Goal: Information Seeking & Learning: Check status

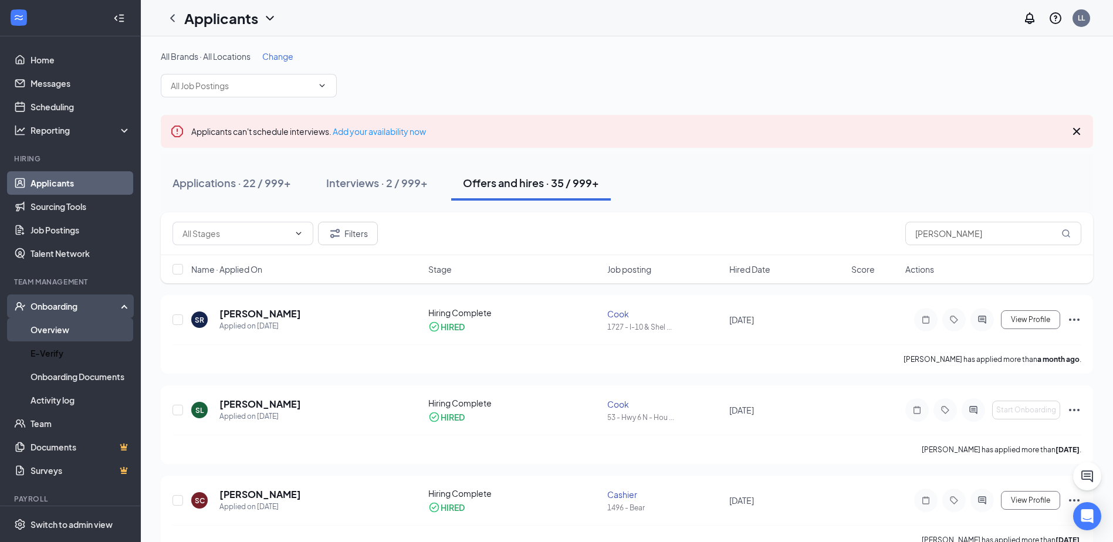
click at [64, 329] on link "Overview" at bounding box center [81, 329] width 100 height 23
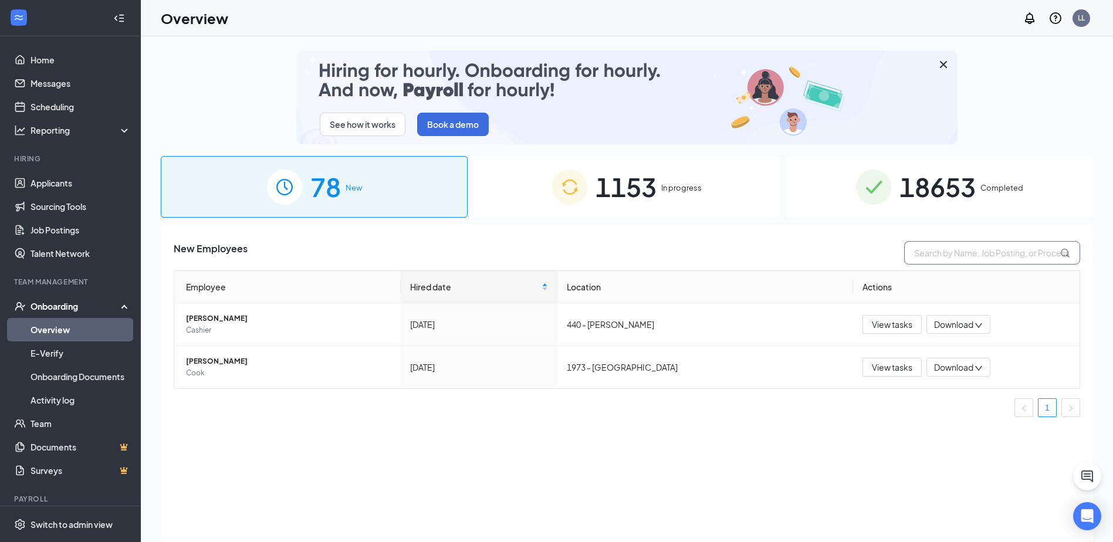
drag, startPoint x: 942, startPoint y: 249, endPoint x: 936, endPoint y: 251, distance: 6.0
click at [942, 249] on input "text" at bounding box center [992, 252] width 176 height 23
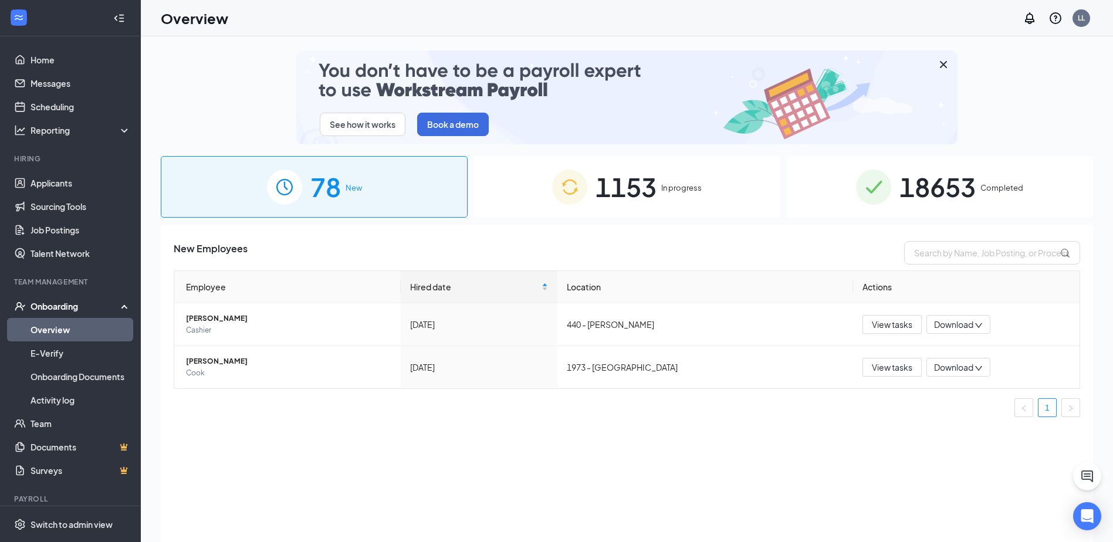
click at [951, 196] on span "18653" at bounding box center [937, 187] width 76 height 40
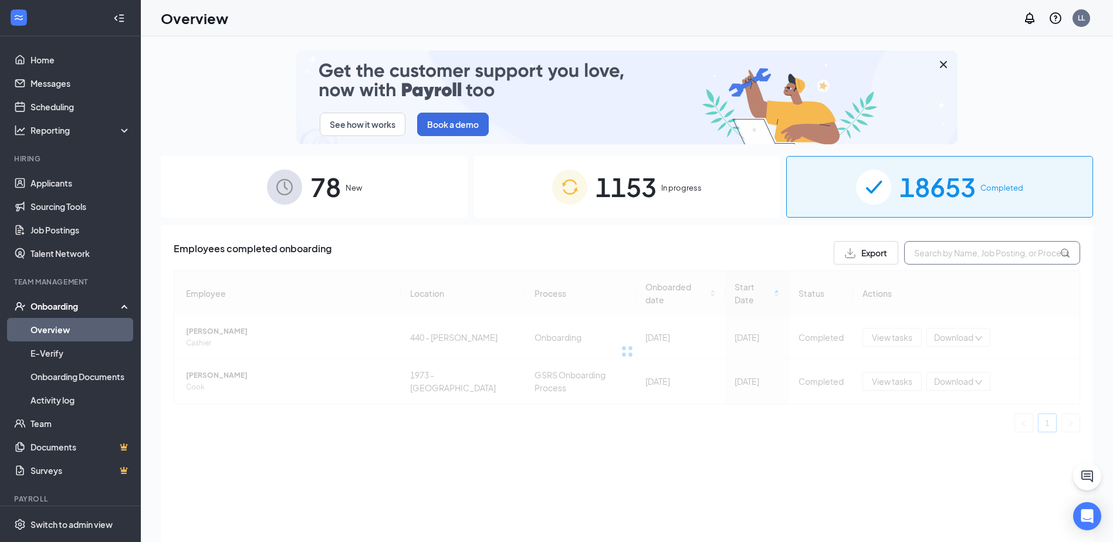
click at [952, 252] on input "text" at bounding box center [992, 252] width 176 height 23
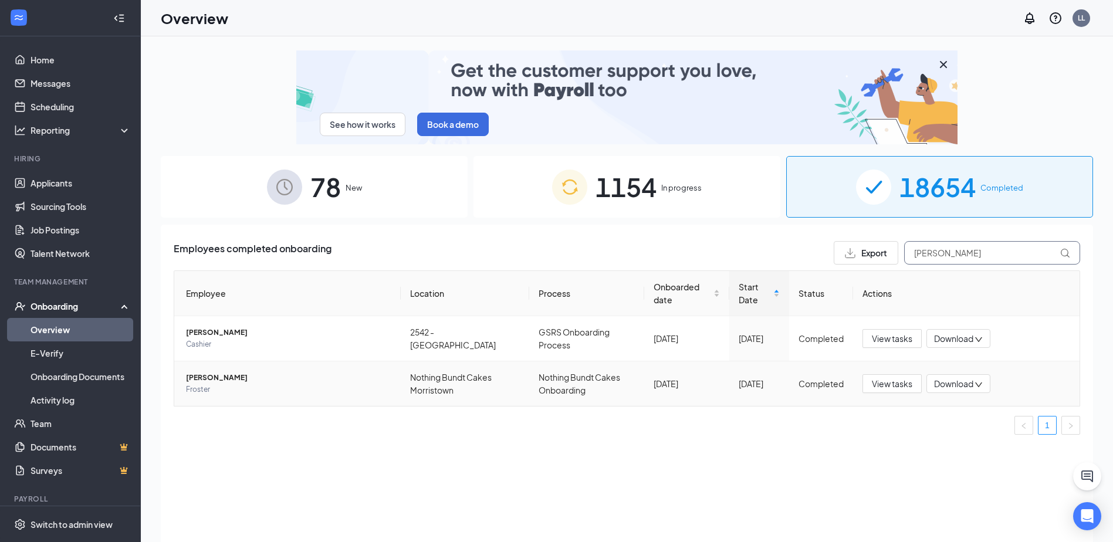
type input "eliana"
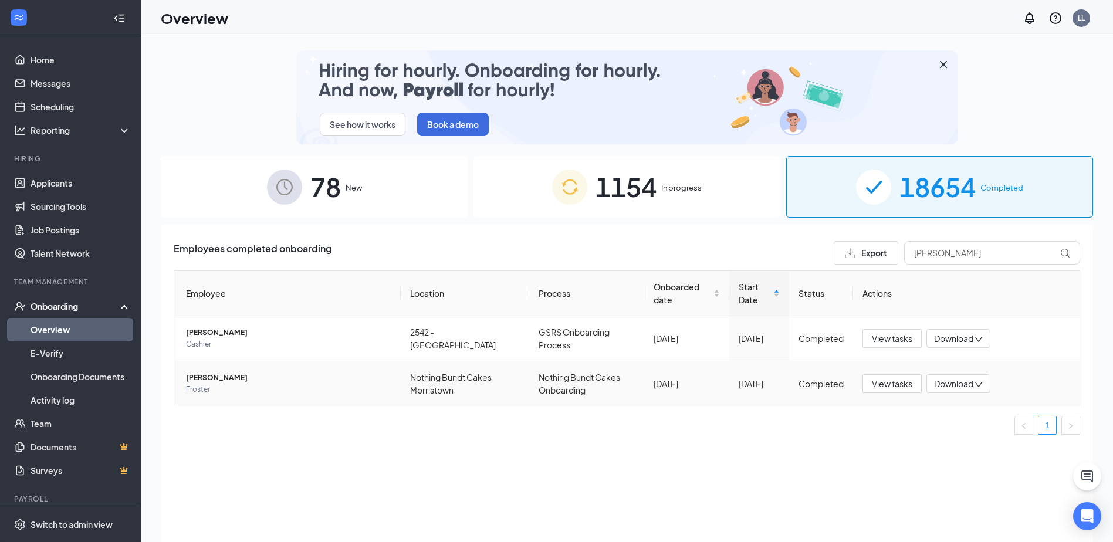
click at [236, 380] on span "Eliana S Kadushin" at bounding box center [288, 378] width 205 height 12
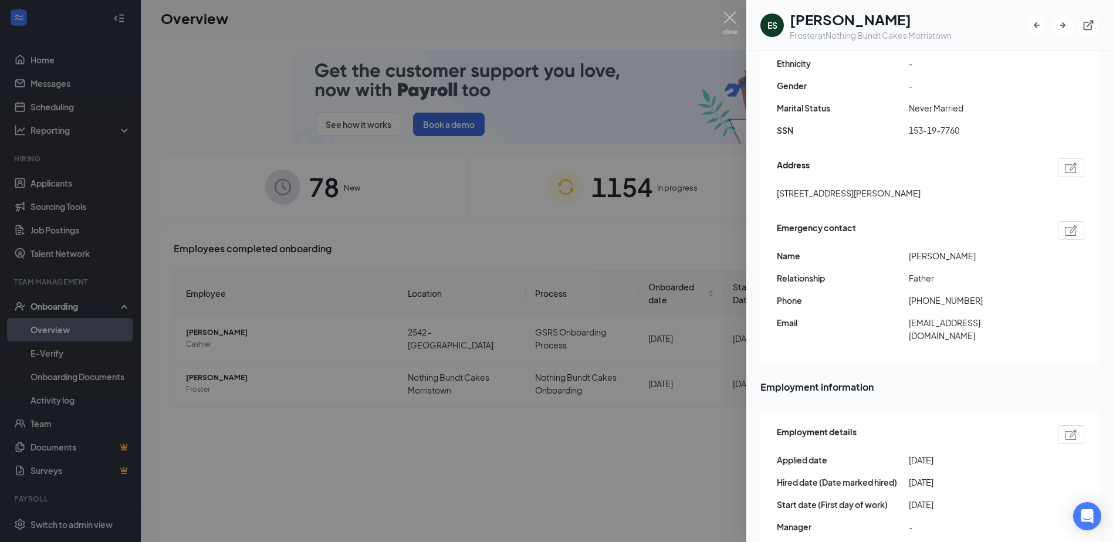
scroll to position [235, 0]
click at [722, 1] on div at bounding box center [556, 271] width 1113 height 542
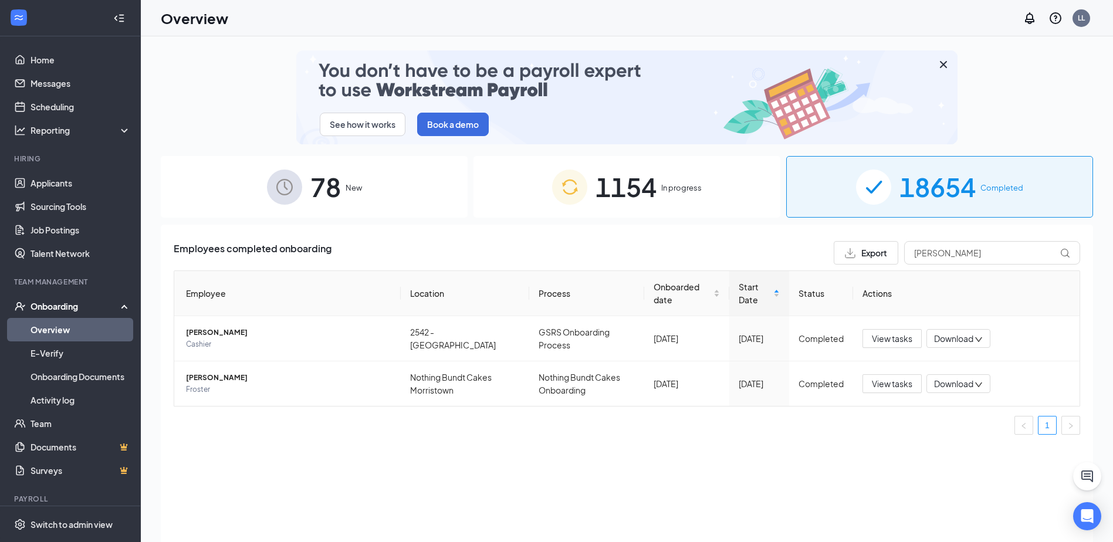
click at [734, 21] on div "Overview LL" at bounding box center [627, 18] width 972 height 36
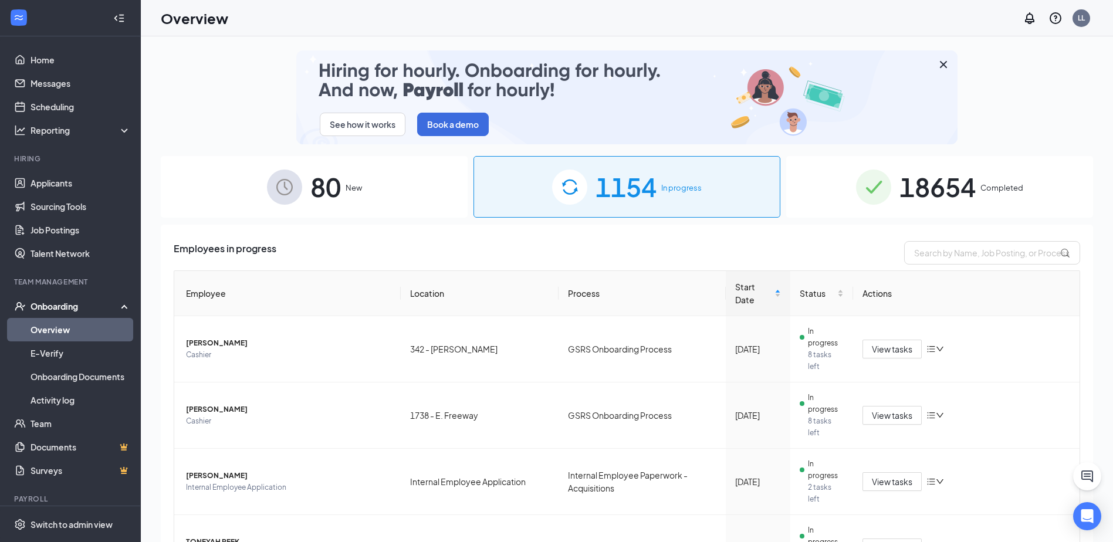
click at [886, 182] on div "18654 Completed" at bounding box center [939, 187] width 307 height 62
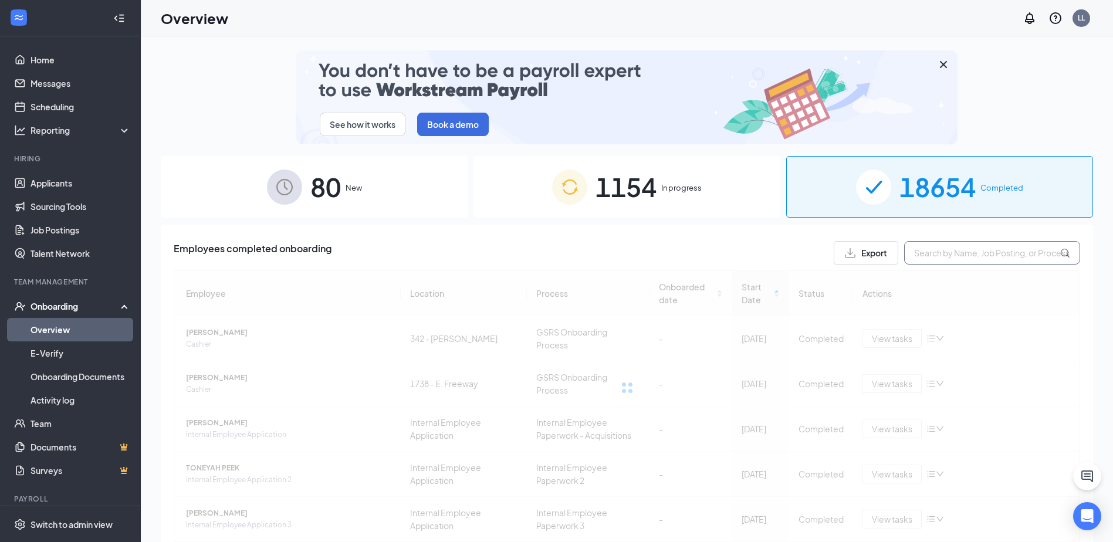
click at [945, 259] on input "text" at bounding box center [992, 252] width 176 height 23
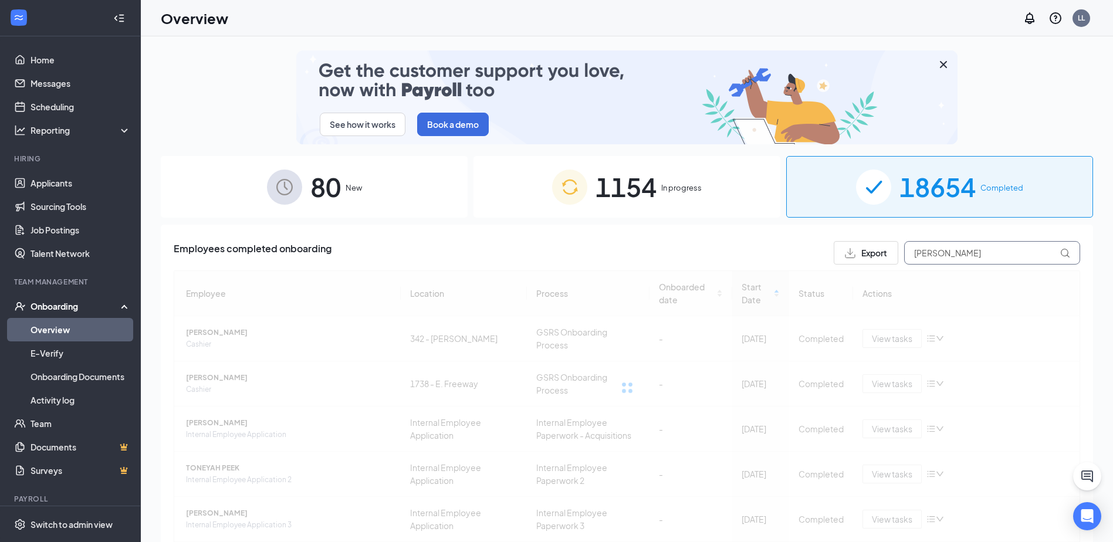
type input "[PERSON_NAME]"
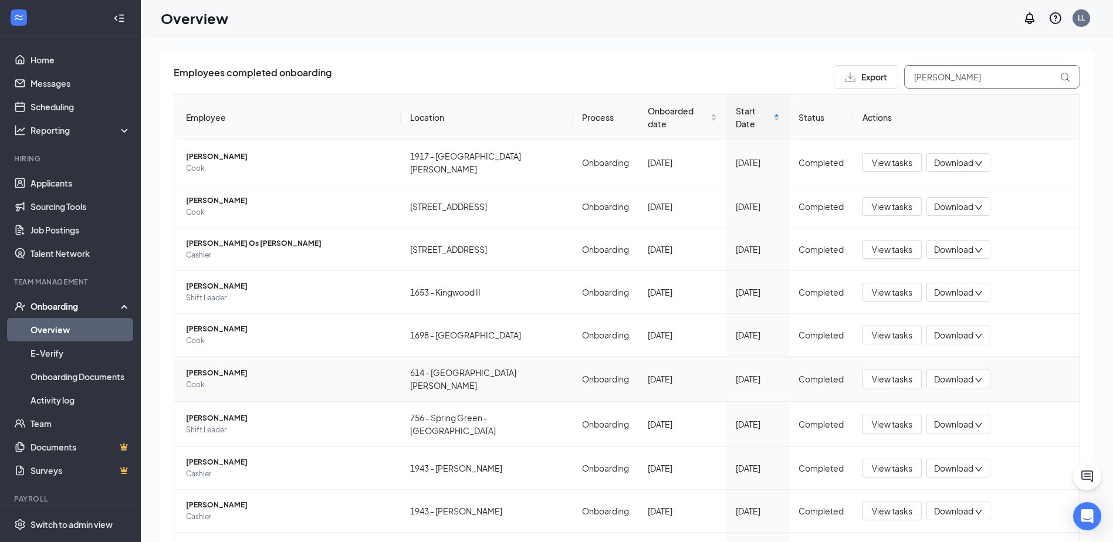
scroll to position [230, 0]
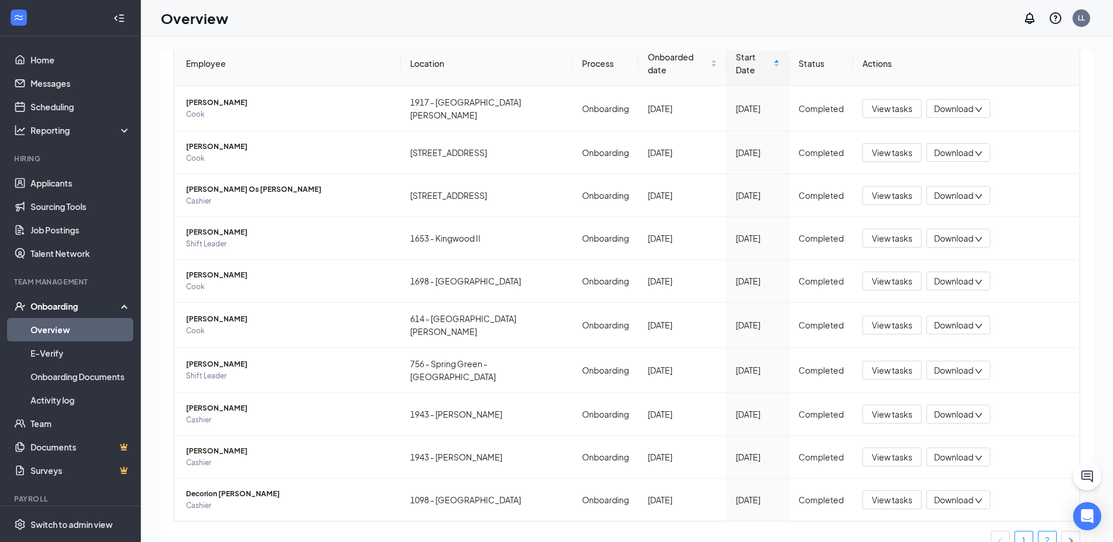
click at [1042, 532] on link "2" at bounding box center [1047, 541] width 18 height 18
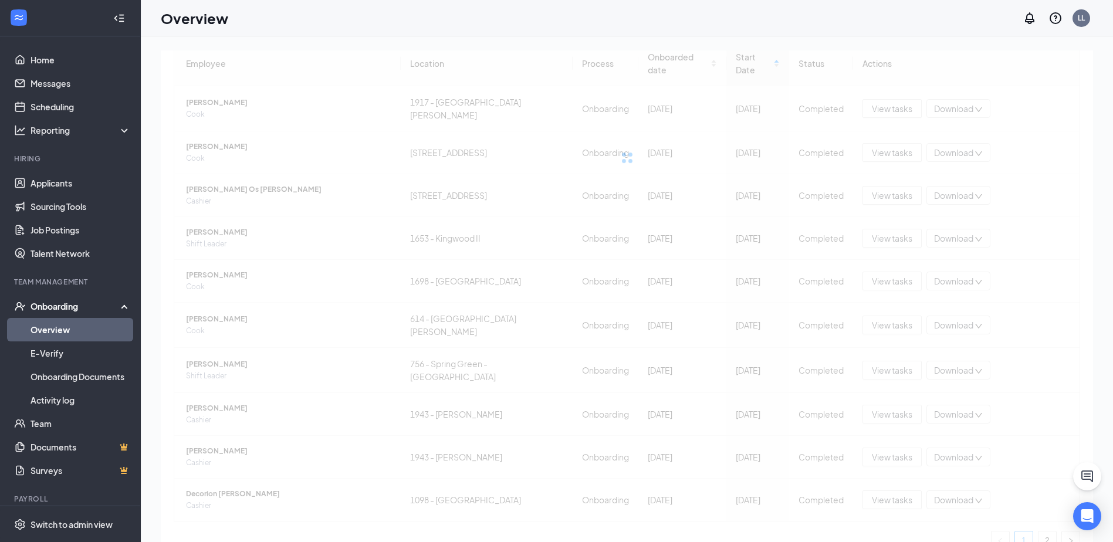
scroll to position [38, 0]
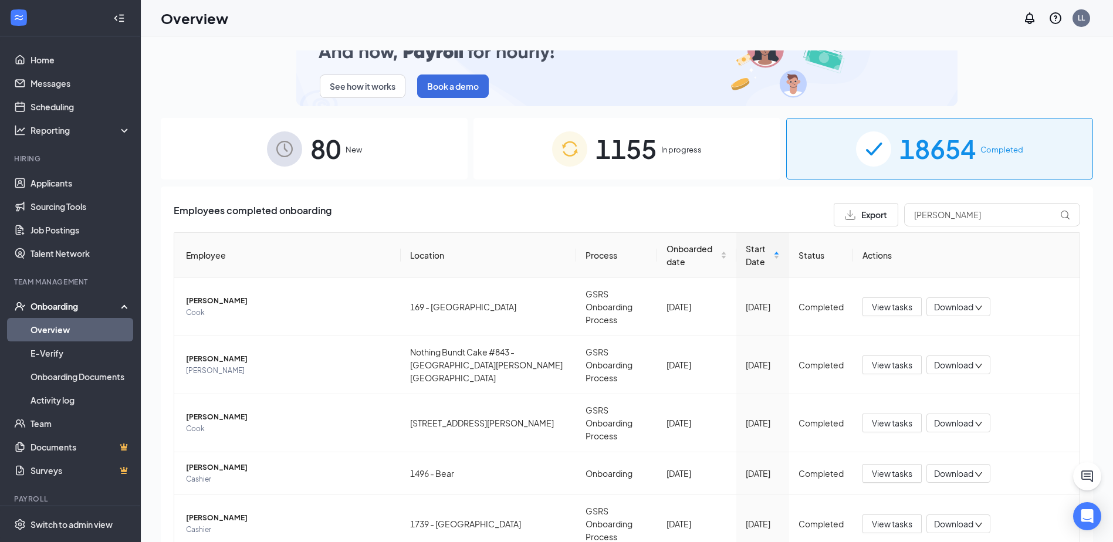
click at [643, 136] on span "1155" at bounding box center [625, 148] width 61 height 40
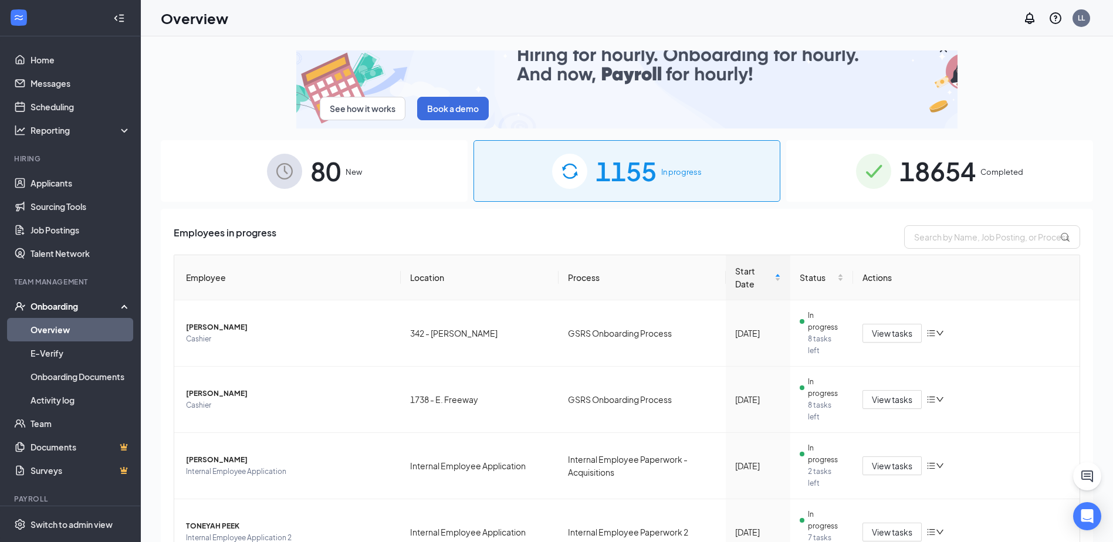
scroll to position [38, 0]
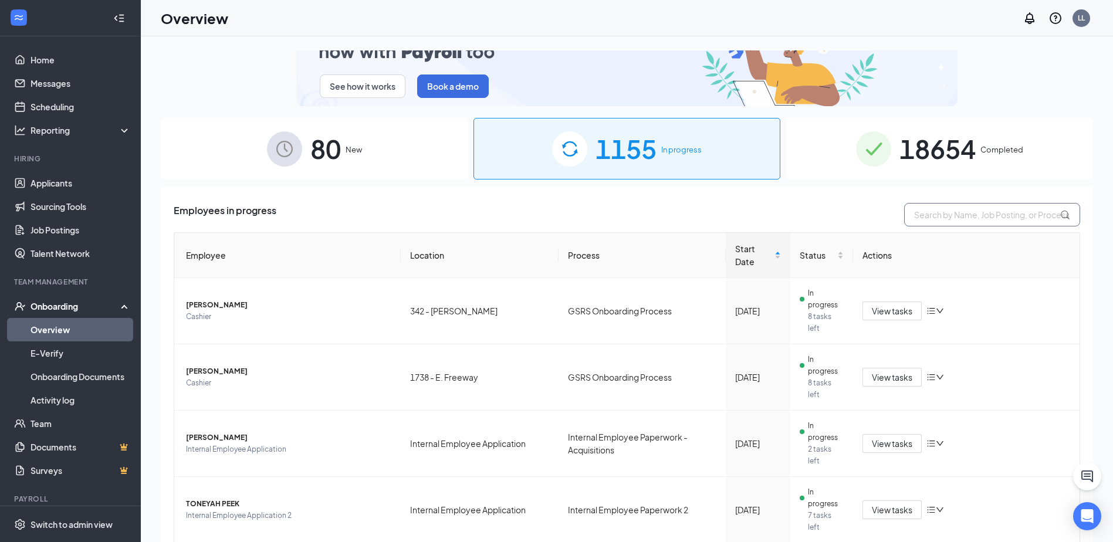
click at [928, 215] on input "text" at bounding box center [992, 214] width 176 height 23
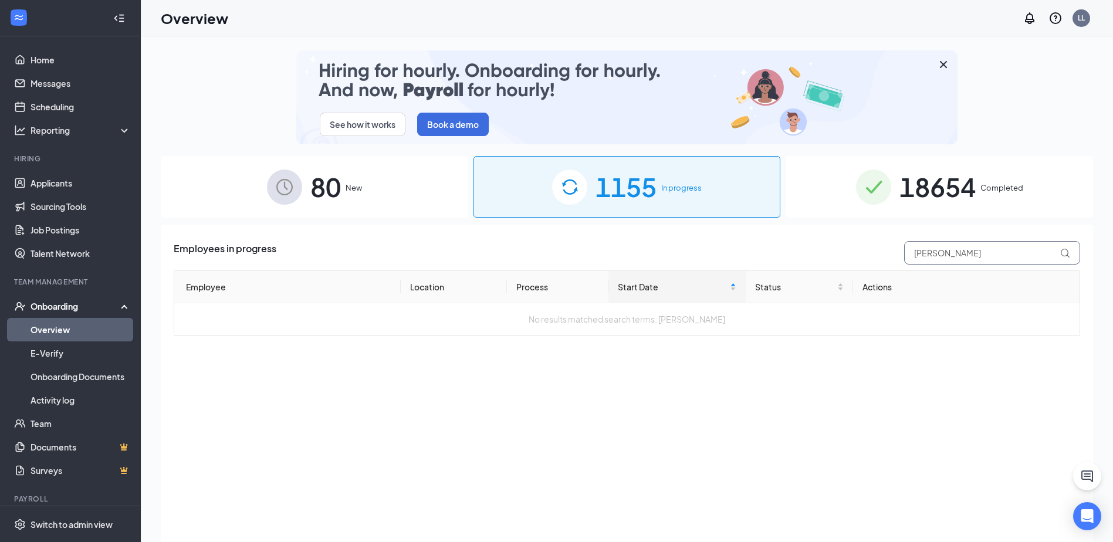
drag, startPoint x: 939, startPoint y: 254, endPoint x: 875, endPoint y: 255, distance: 64.5
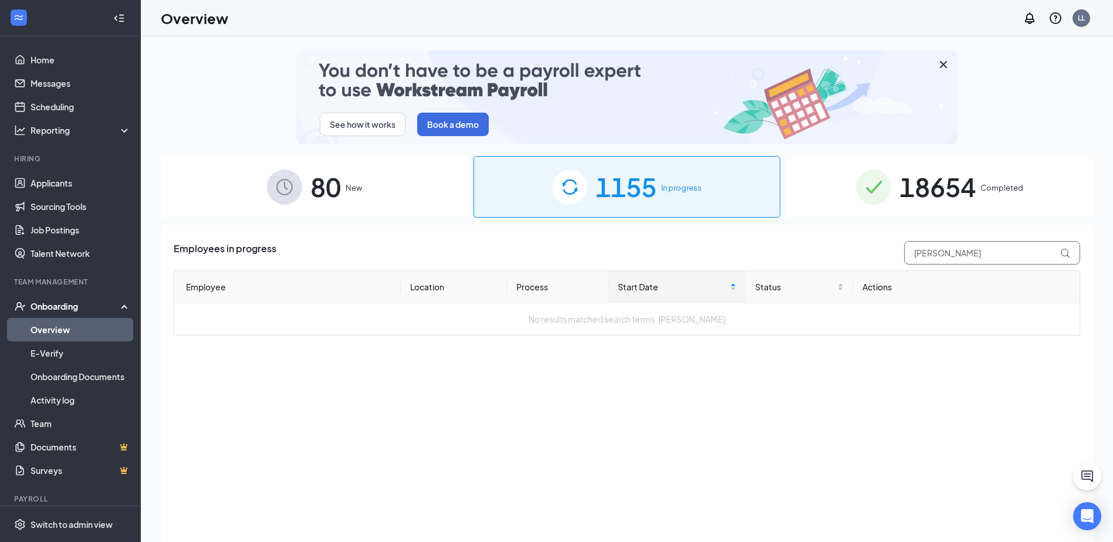
click at [878, 255] on div "Employees in progress [PERSON_NAME]" at bounding box center [627, 252] width 906 height 23
type input "[PERSON_NAME]"
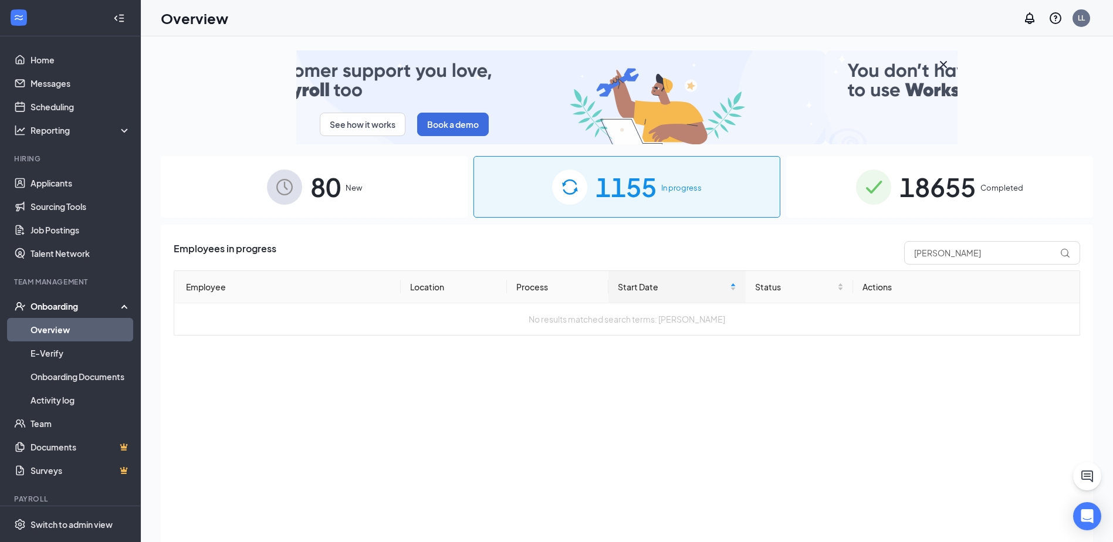
click at [981, 187] on div "18655 Completed" at bounding box center [939, 187] width 307 height 62
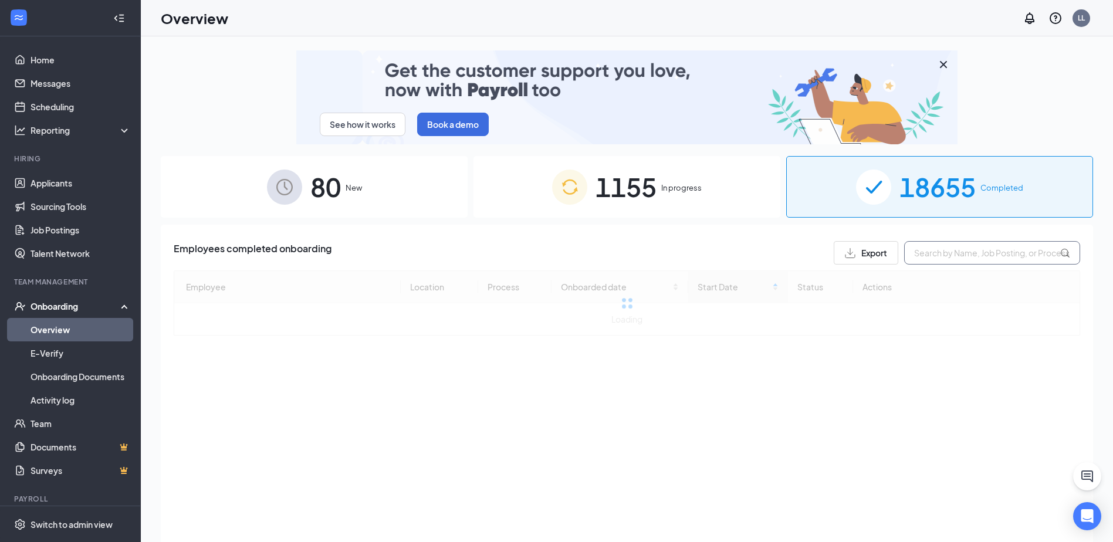
click at [930, 248] on input "text" at bounding box center [992, 252] width 176 height 23
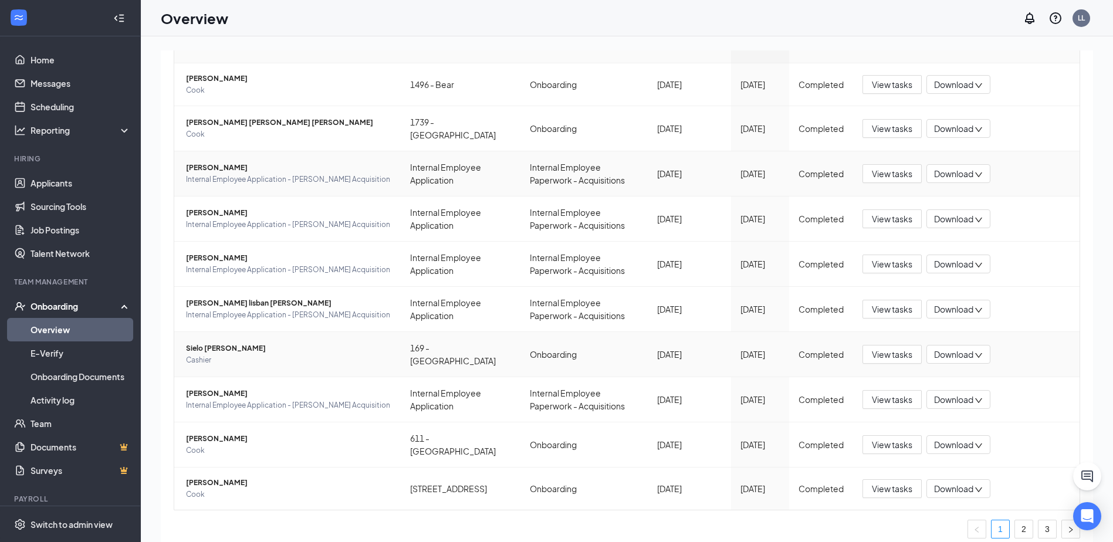
scroll to position [266, 0]
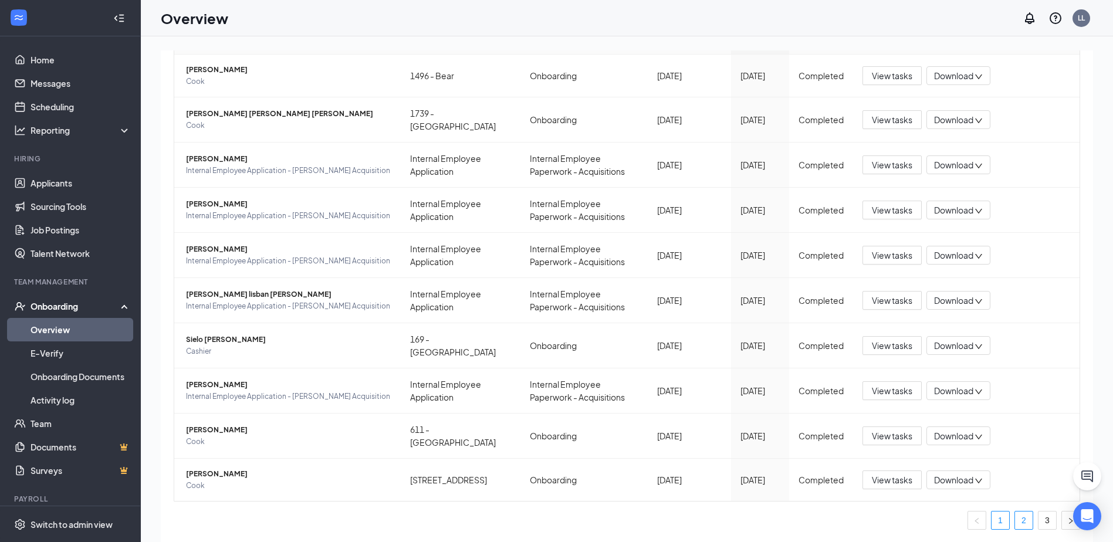
click at [1019, 522] on link "2" at bounding box center [1024, 521] width 18 height 18
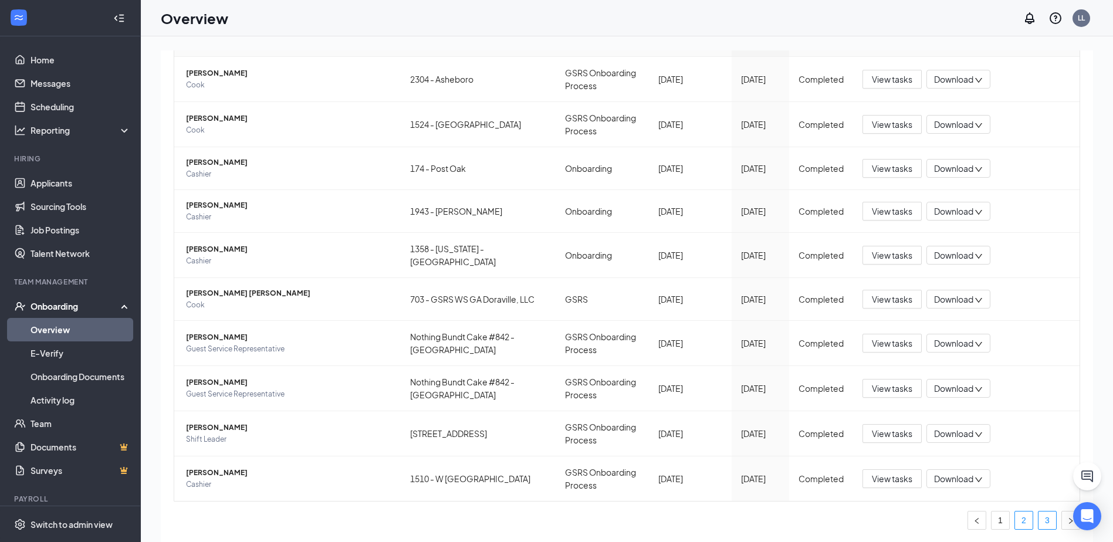
click at [1038, 519] on link "3" at bounding box center [1047, 521] width 18 height 18
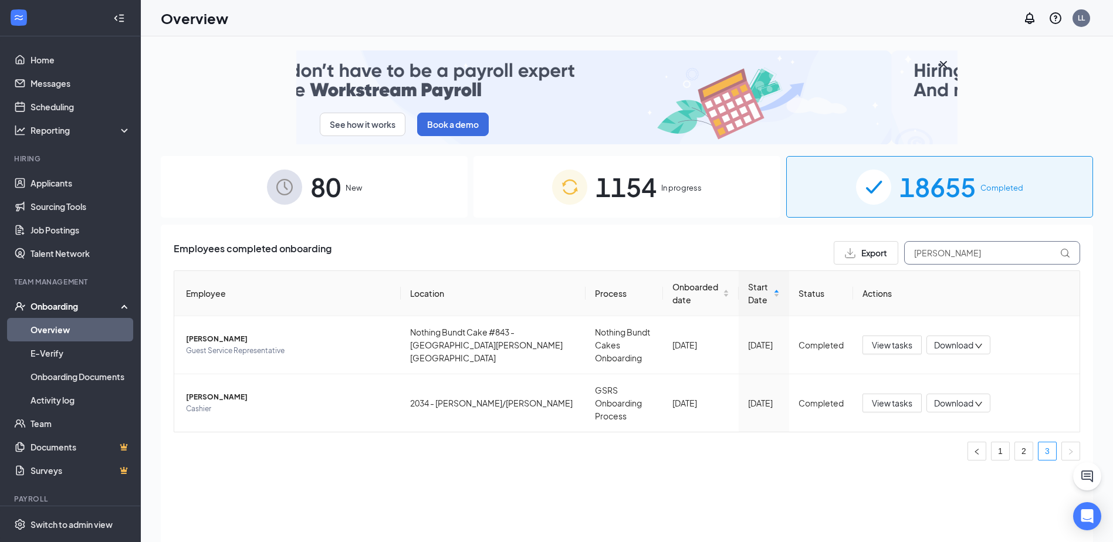
click at [952, 256] on input "[PERSON_NAME]" at bounding box center [992, 252] width 176 height 23
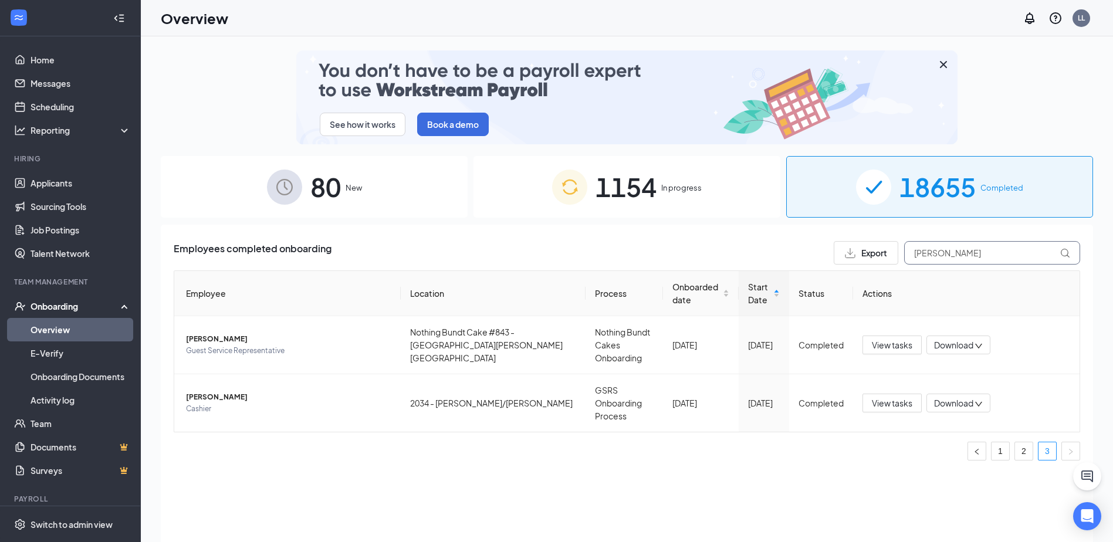
click at [952, 256] on input "[PERSON_NAME]" at bounding box center [992, 252] width 176 height 23
paste input "[PERSON_NAME]"
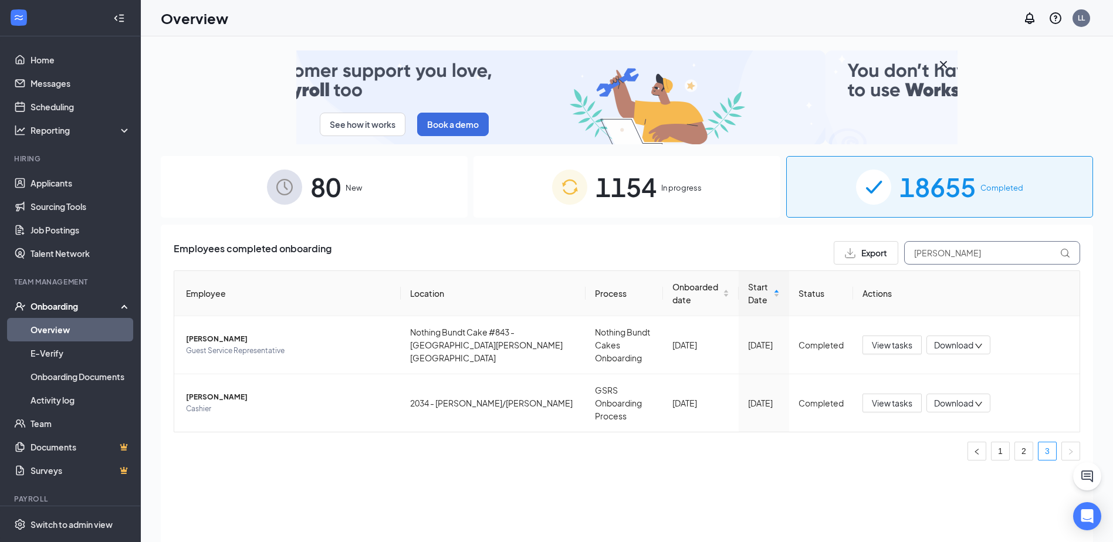
type input "[PERSON_NAME]"
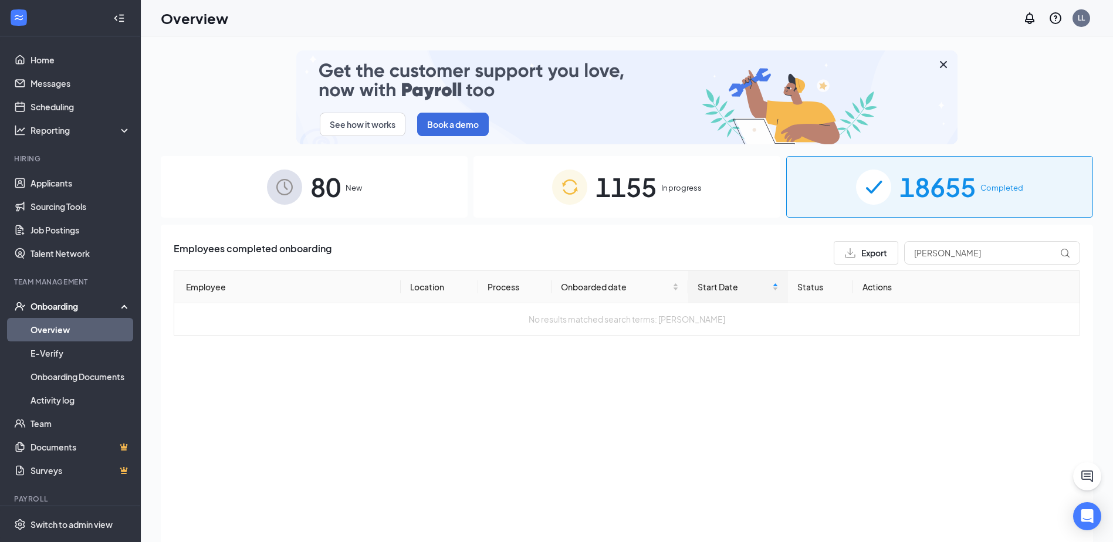
click at [626, 186] on span "1155" at bounding box center [625, 187] width 61 height 40
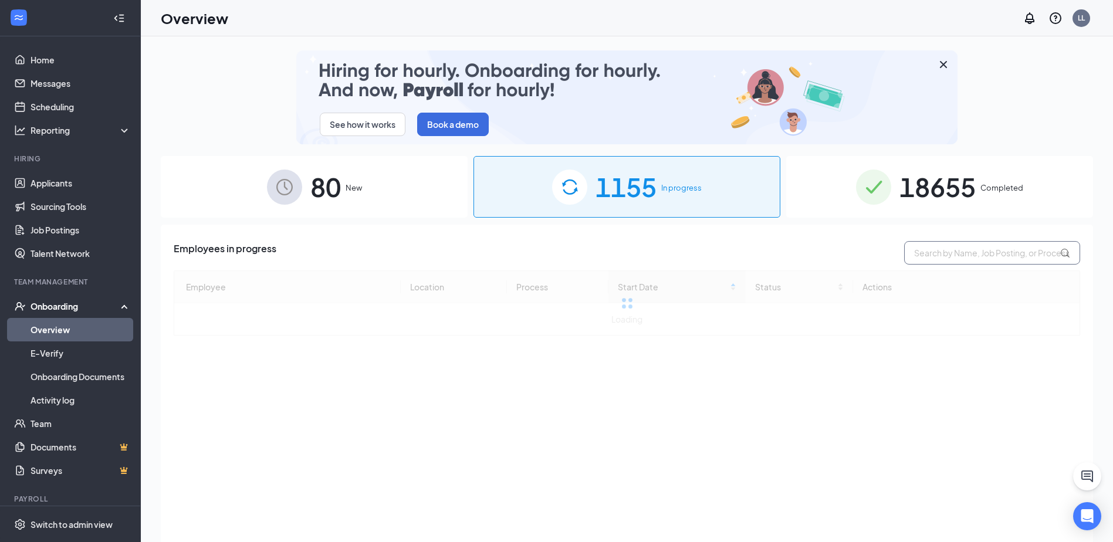
click at [946, 249] on input "text" at bounding box center [992, 252] width 176 height 23
paste input "[PERSON_NAME]"
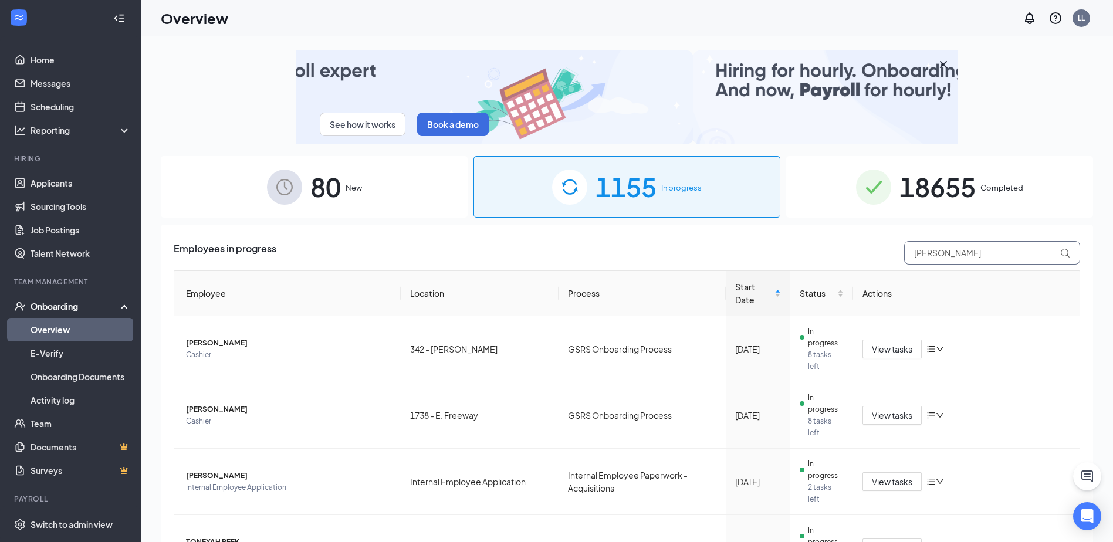
type input "[PERSON_NAME]"
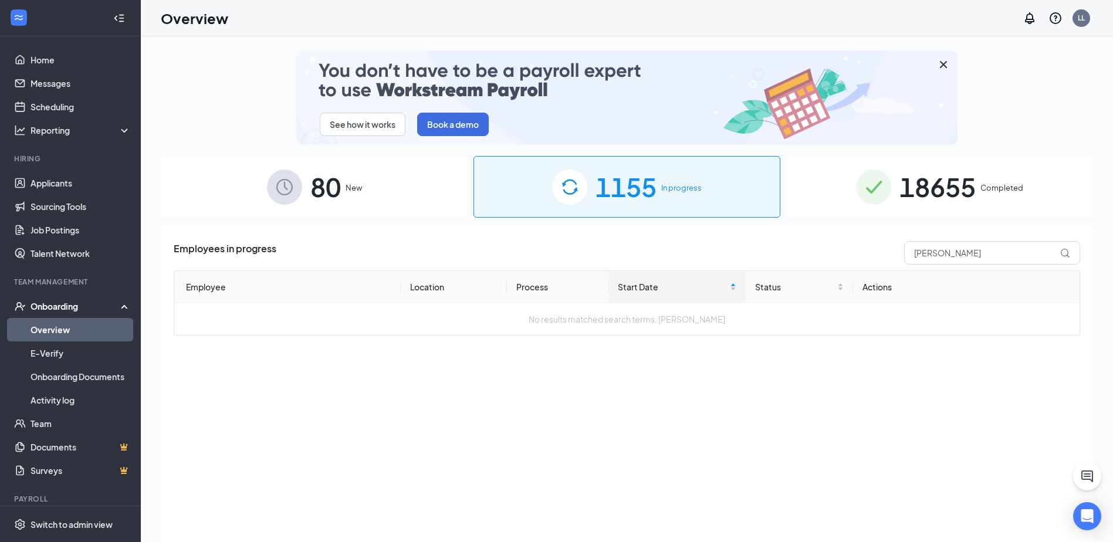
click at [321, 190] on span "80" at bounding box center [325, 187] width 31 height 40
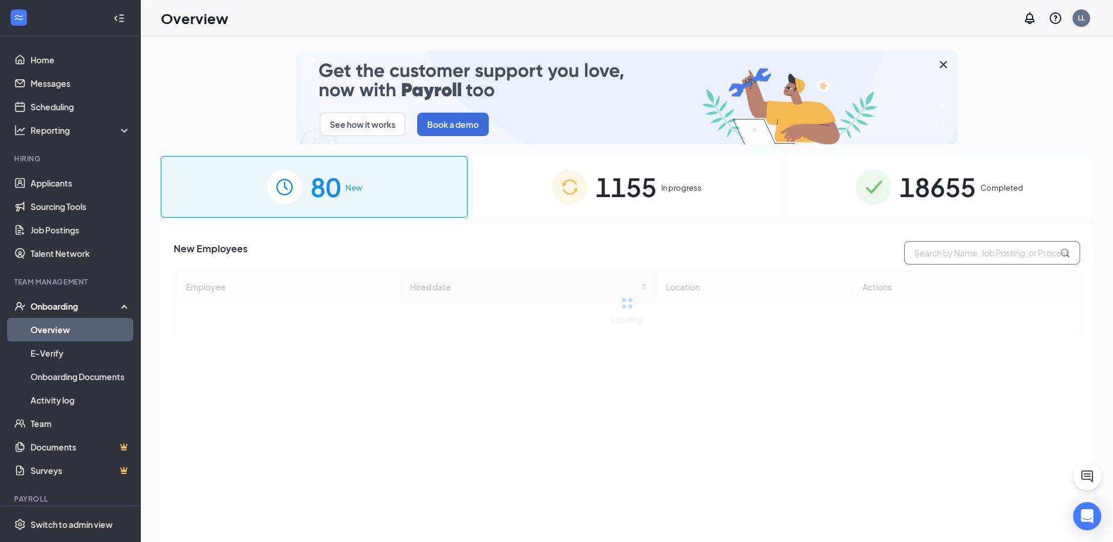
click at [979, 256] on input "text" at bounding box center [992, 252] width 176 height 23
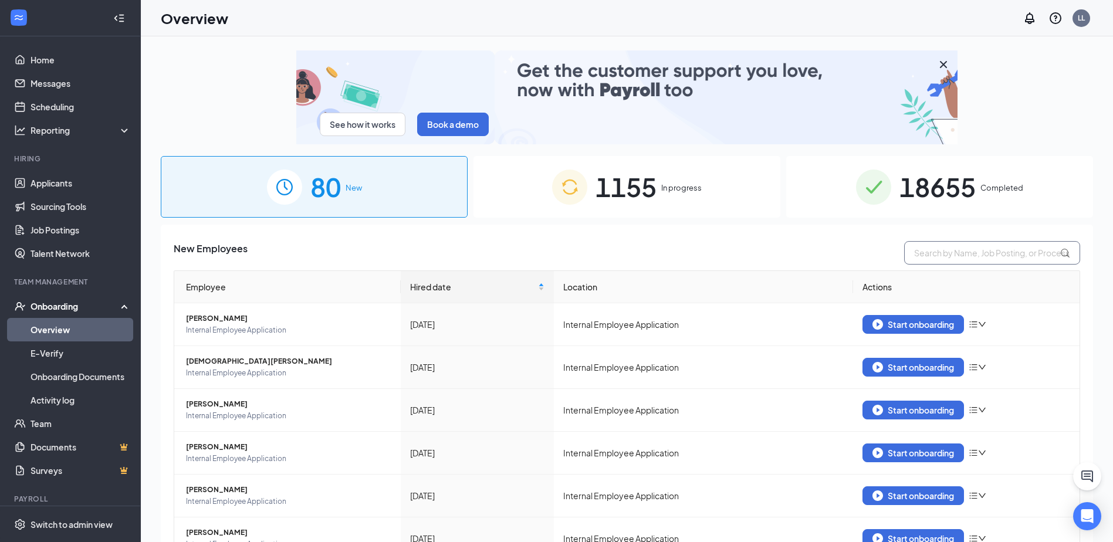
paste input "[PERSON_NAME]"
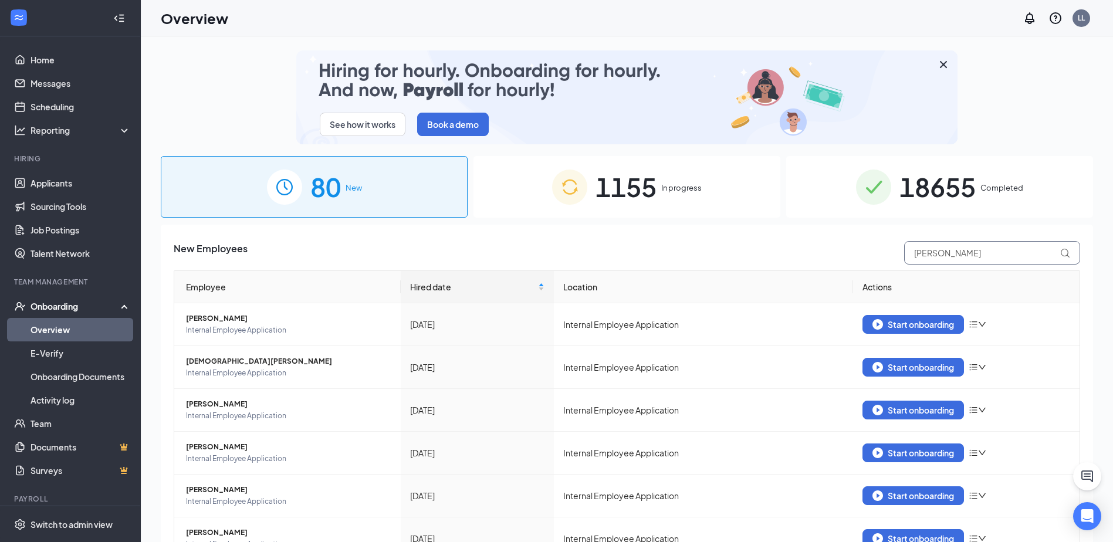
type input "[PERSON_NAME]"
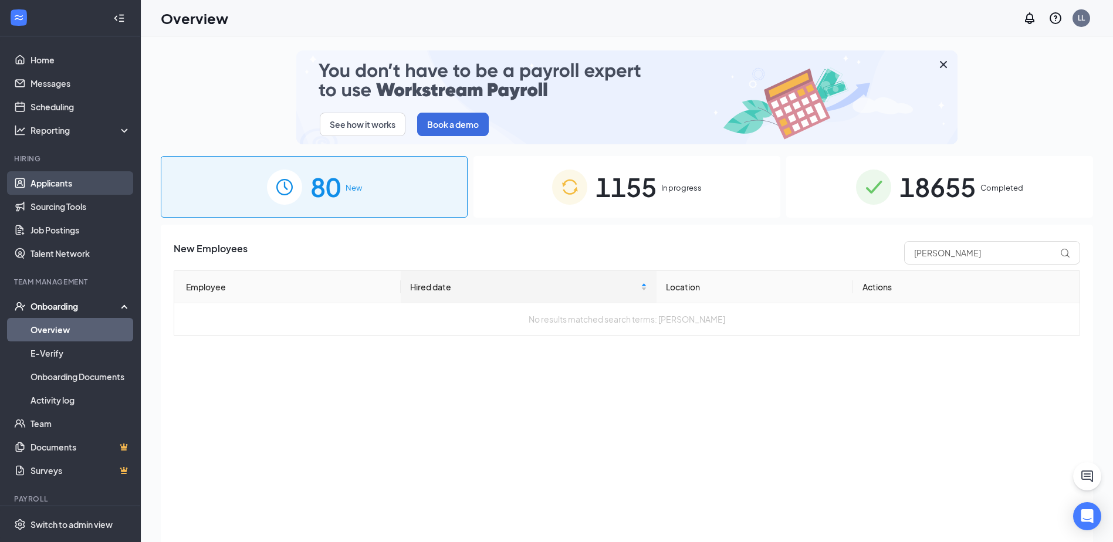
click at [71, 175] on link "Applicants" at bounding box center [81, 182] width 100 height 23
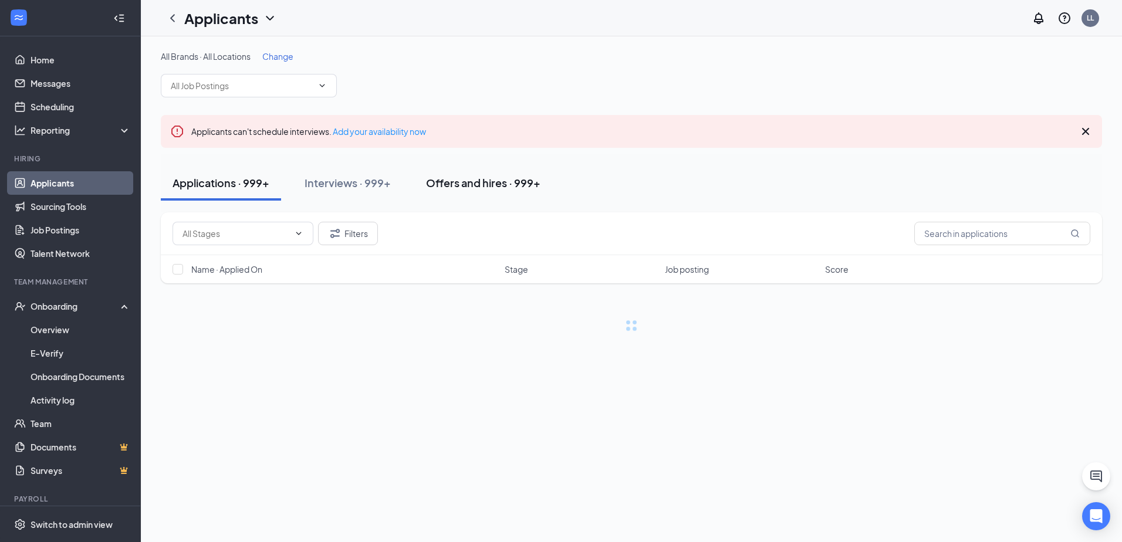
click at [496, 182] on div "Offers and hires · 999+" at bounding box center [483, 182] width 114 height 15
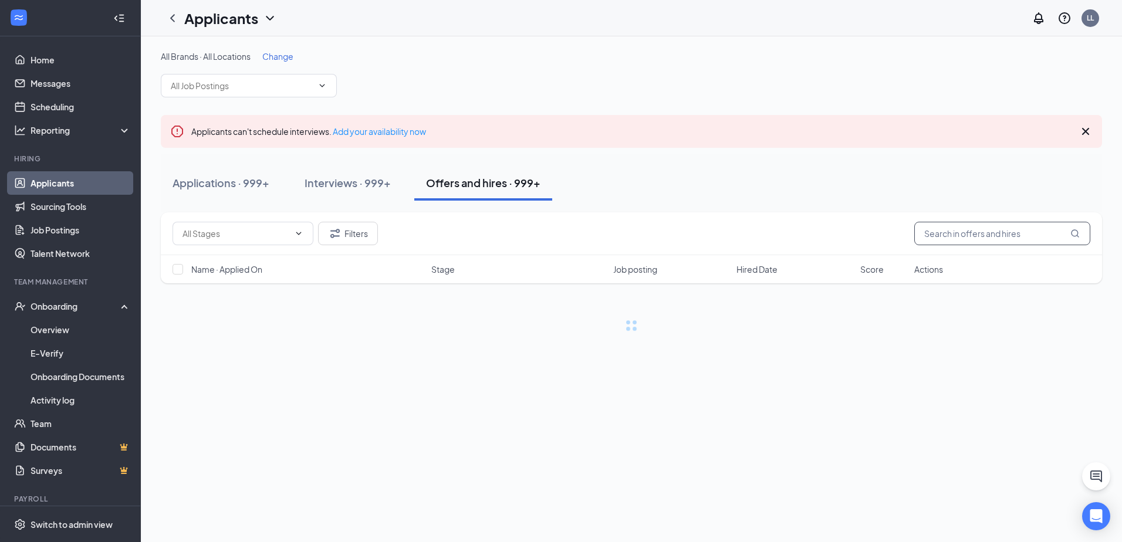
click at [955, 238] on input "text" at bounding box center [1002, 233] width 176 height 23
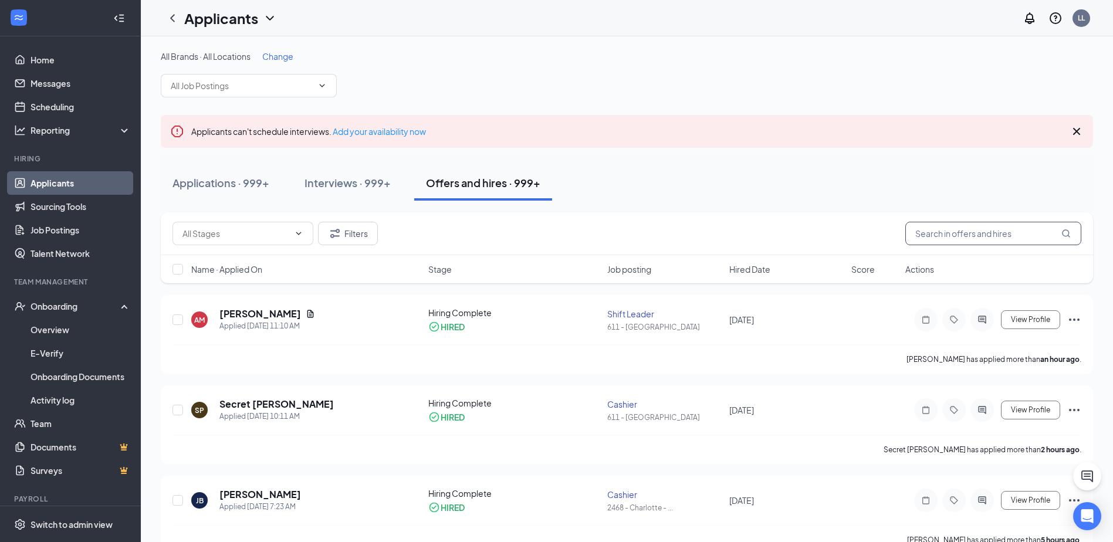
paste input "[PERSON_NAME]"
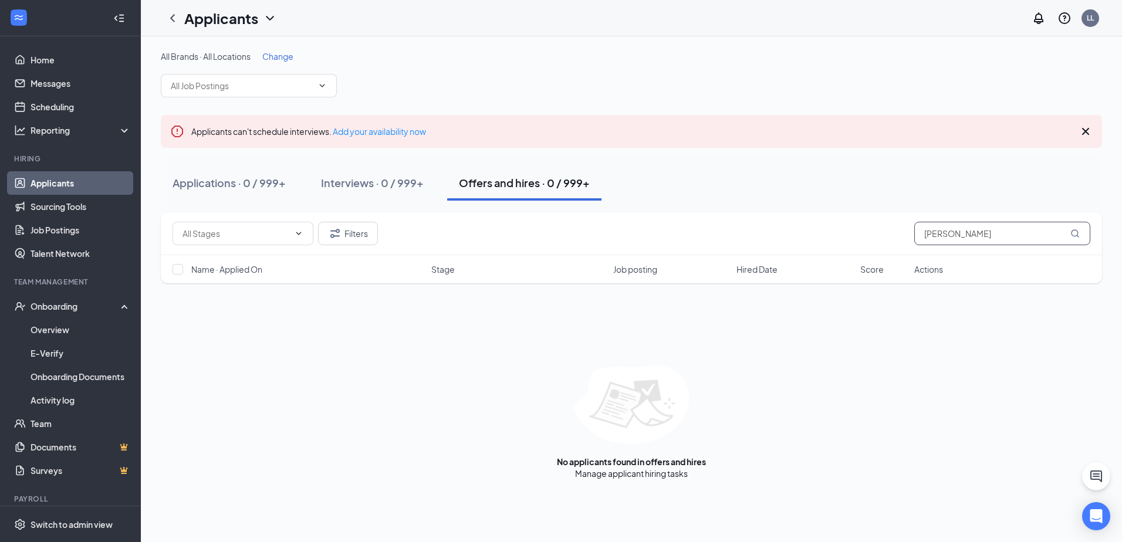
drag, startPoint x: 956, startPoint y: 239, endPoint x: 918, endPoint y: 239, distance: 37.5
click at [918, 239] on input "[PERSON_NAME]" at bounding box center [1002, 233] width 176 height 23
type input "[PERSON_NAME]"
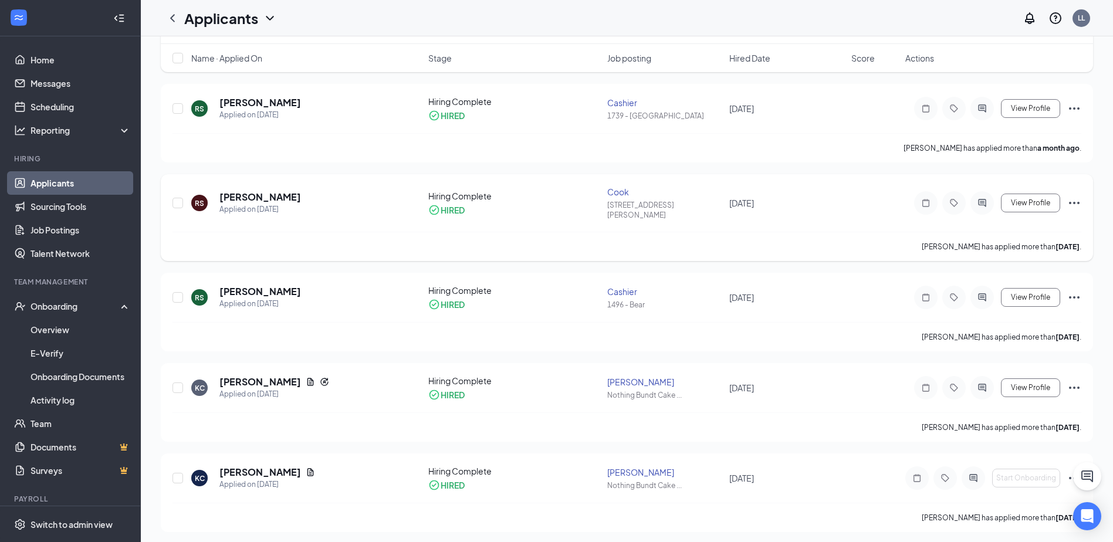
scroll to position [13, 0]
